Goal: Information Seeking & Learning: Understand process/instructions

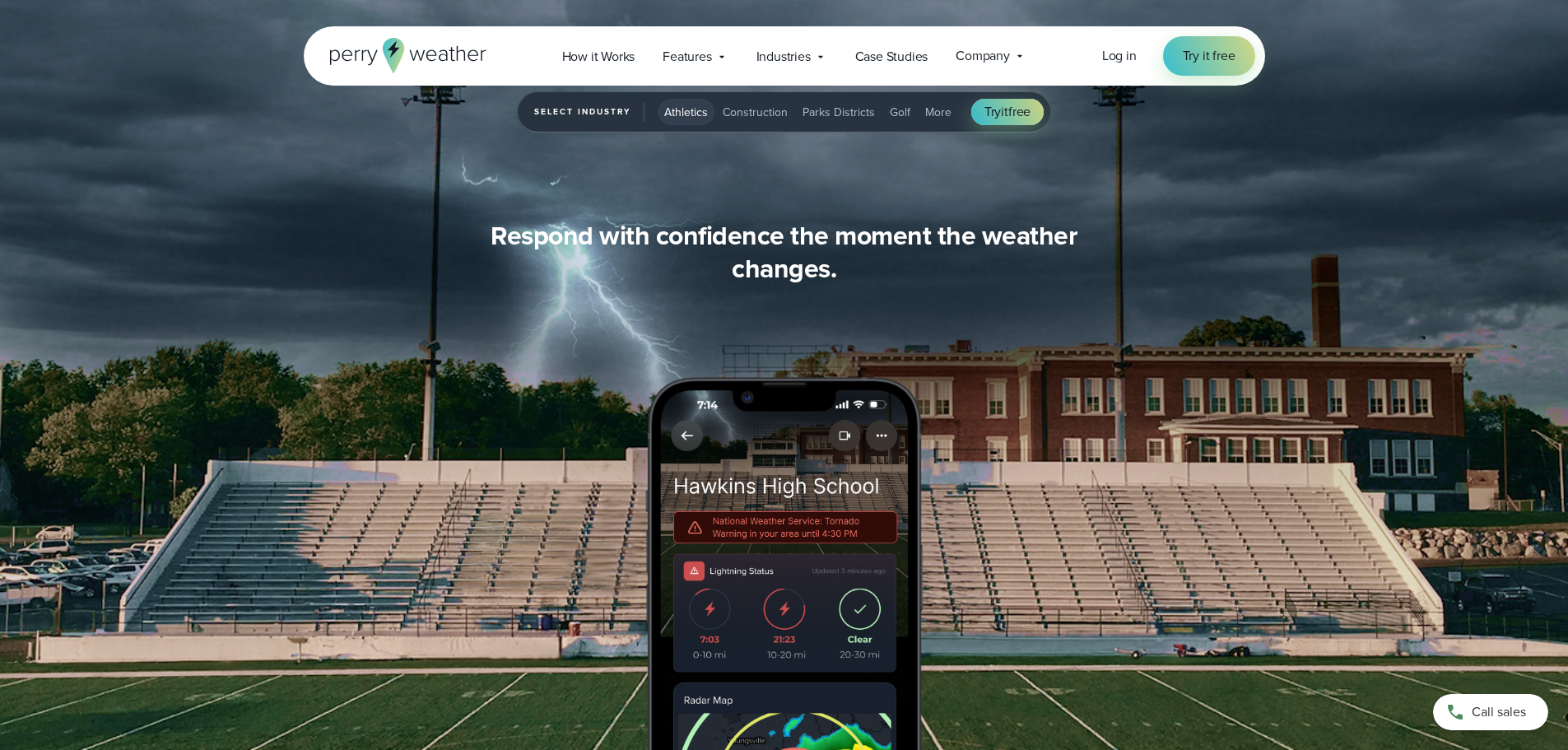
scroll to position [1832, 0]
click at [606, 57] on span "How it Works" at bounding box center [599, 56] width 73 height 20
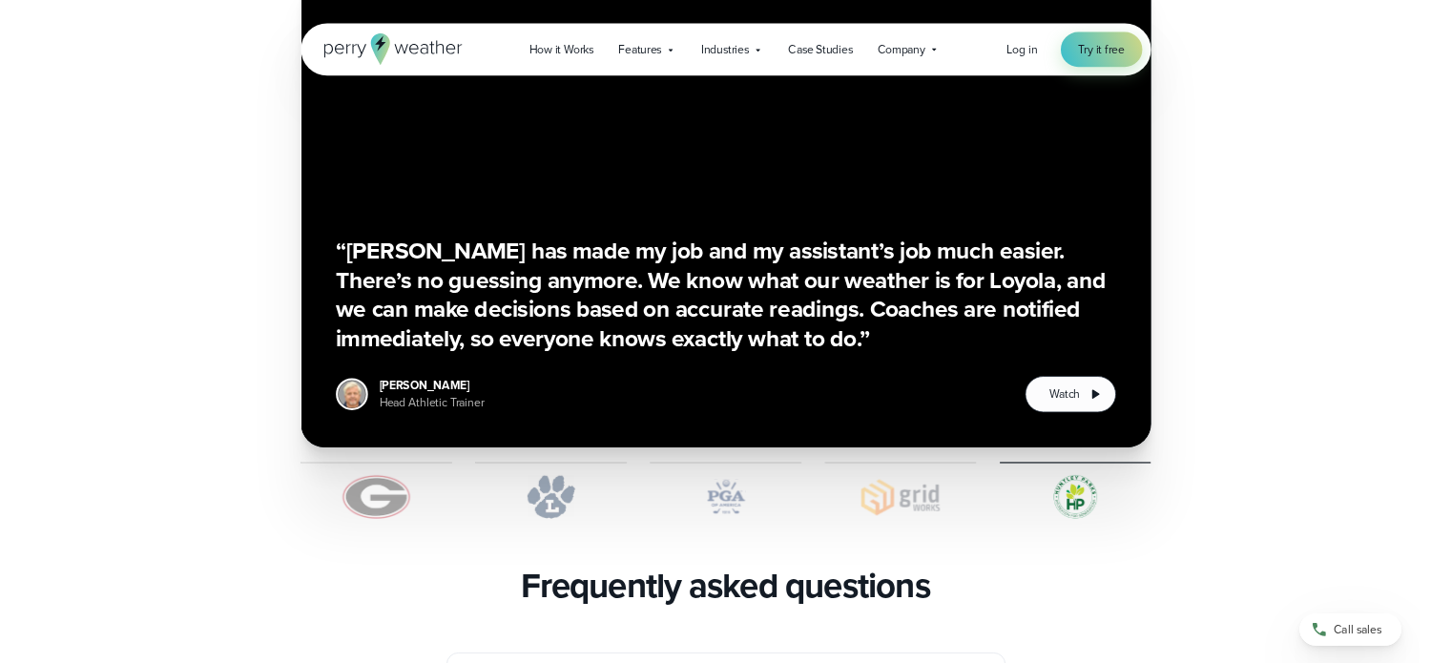
scroll to position [3533, 0]
